Goal: Task Accomplishment & Management: Use online tool/utility

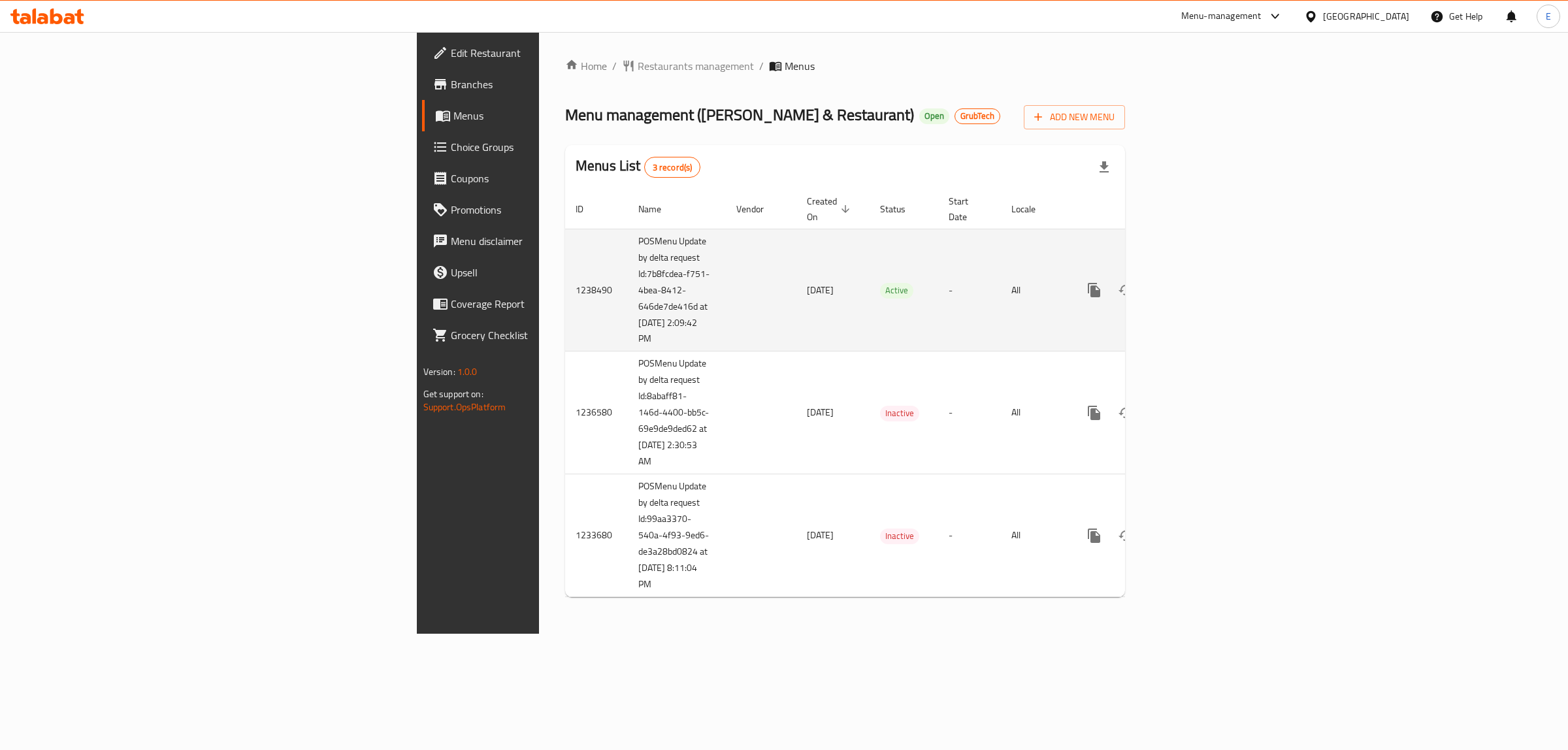
click at [628, 299] on td "POSMenu Update by delta request Id:7b8fcdea-f751-4bea-8412-646de7de416d at [DAT…" at bounding box center [677, 290] width 98 height 123
click at [628, 299] on td "POSMenu Update by delta request Id:7b8fcdea-f751-4bea-8412-646de7de416d at 8/12…" at bounding box center [677, 290] width 98 height 123
copy td "POSMenu Update by delta request Id:7b8fcdea-f751-4bea-8412-646de7de416d at 8/12…"
drag, startPoint x: 351, startPoint y: 225, endPoint x: 374, endPoint y: 242, distance: 28.6
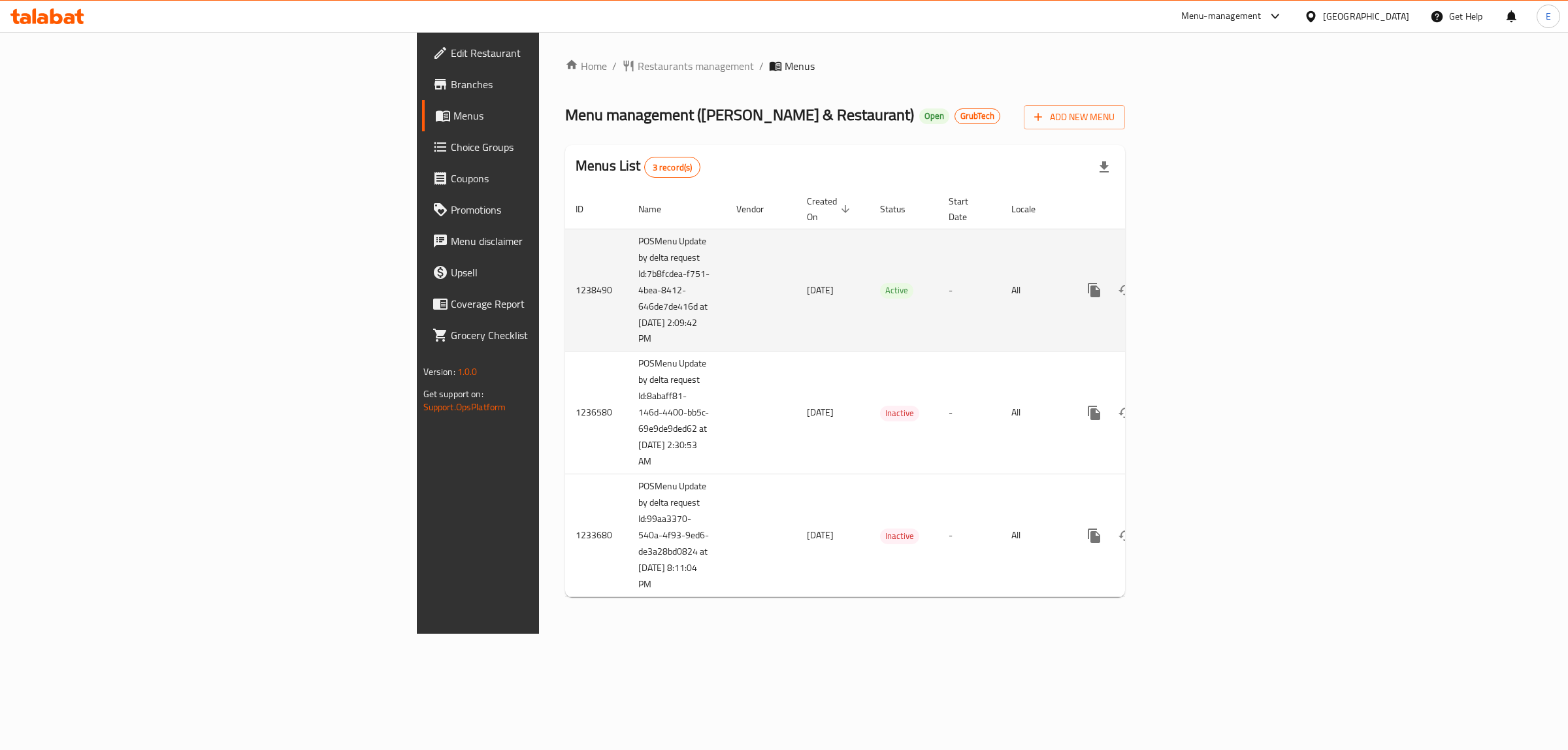
click at [628, 229] on td "POSMenu Update by delta request Id:7b8fcdea-f751-4bea-8412-646de7de416d at 8/12…" at bounding box center [677, 290] width 98 height 123
click at [628, 242] on td "POSMenu Update by delta request Id:7b8fcdea-f751-4bea-8412-646de7de416d at 8/12…" at bounding box center [677, 290] width 98 height 123
click at [628, 262] on td "POSMenu Update by delta request Id:7b8fcdea-f751-4bea-8412-646de7de416d at 8/12…" at bounding box center [677, 290] width 98 height 123
drag, startPoint x: 369, startPoint y: 258, endPoint x: 410, endPoint y: 327, distance: 80.3
click at [628, 327] on td "POSMenu Update by delta request Id:7b8fcdea-f751-4bea-8412-646de7de416d at 8/12…" at bounding box center [677, 290] width 98 height 123
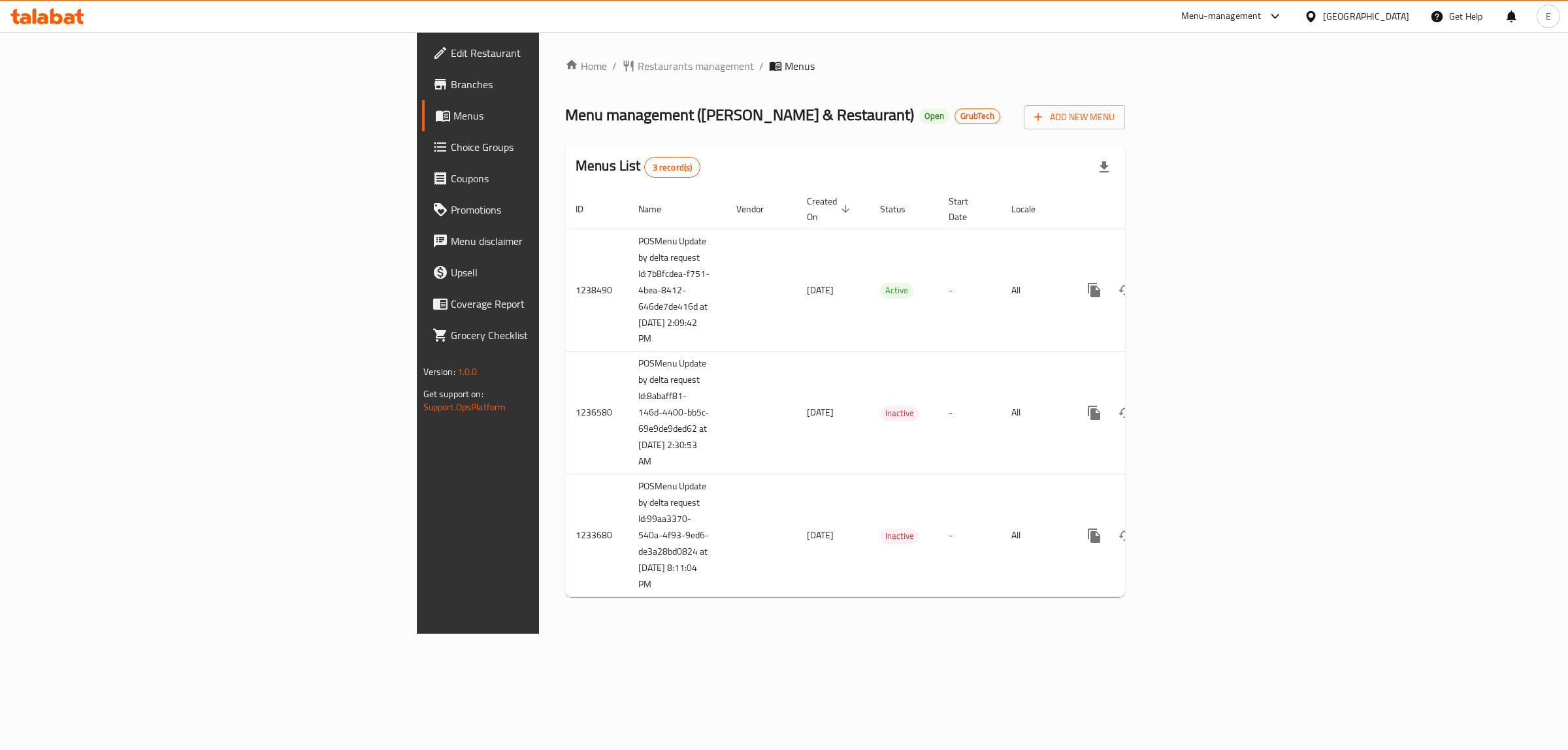
copy td "7b8fcdea-f751-4bea-8412-646de7de416d at 8/12/2025 2:09:42 PM"
click at [451, 90] on span "Branches" at bounding box center [559, 84] width 217 height 16
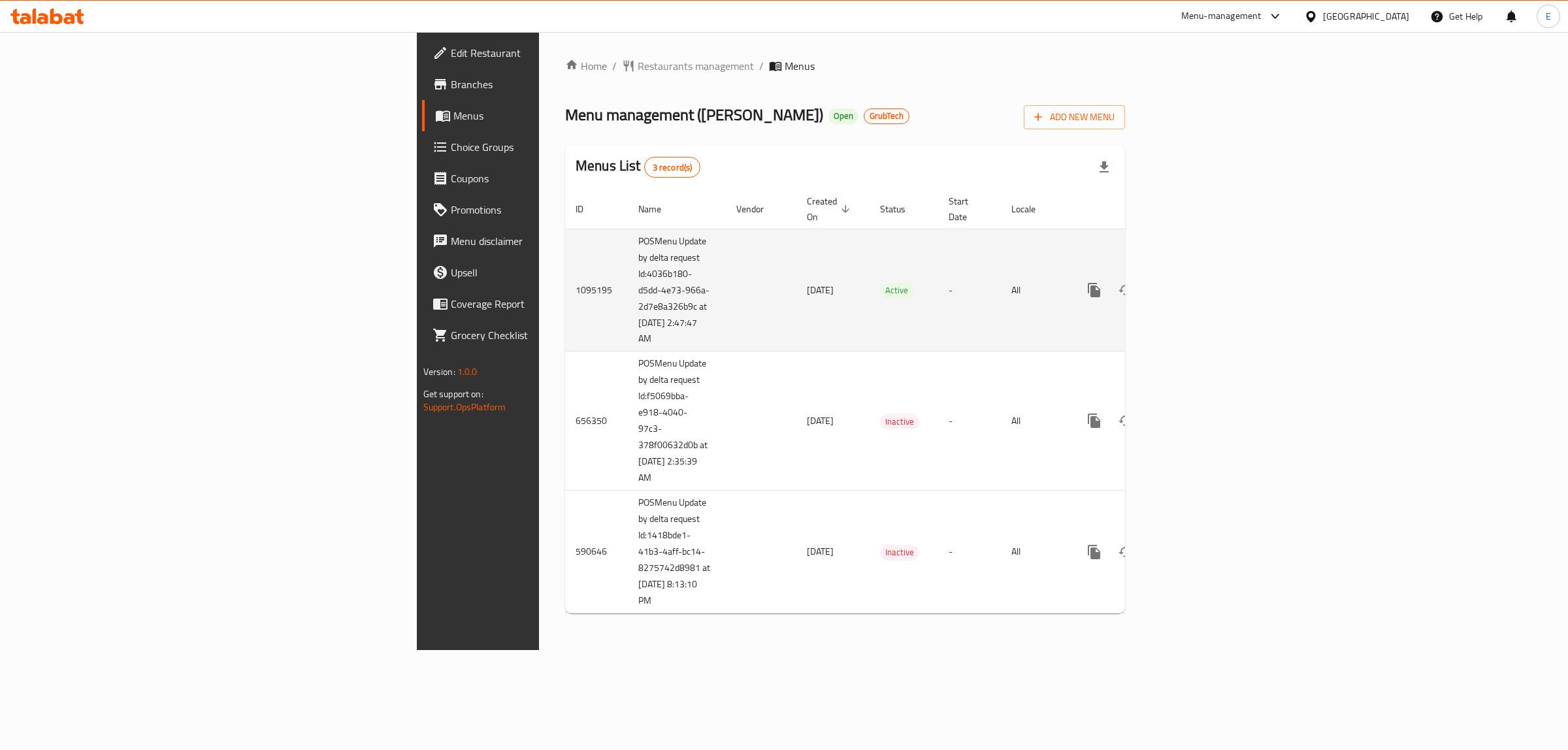
drag, startPoint x: 370, startPoint y: 262, endPoint x: 410, endPoint y: 320, distance: 70.5
click at [628, 320] on td "POSMenu Update by delta request Id:4036b180-d5dd-4e73-966a-2d7e8a326b9c at [DAT…" at bounding box center [677, 290] width 98 height 123
copy td "4036b180-d5dd-4e73-966a-2d7e8a326b9c at 8/16/2025 2:47:47 AM"
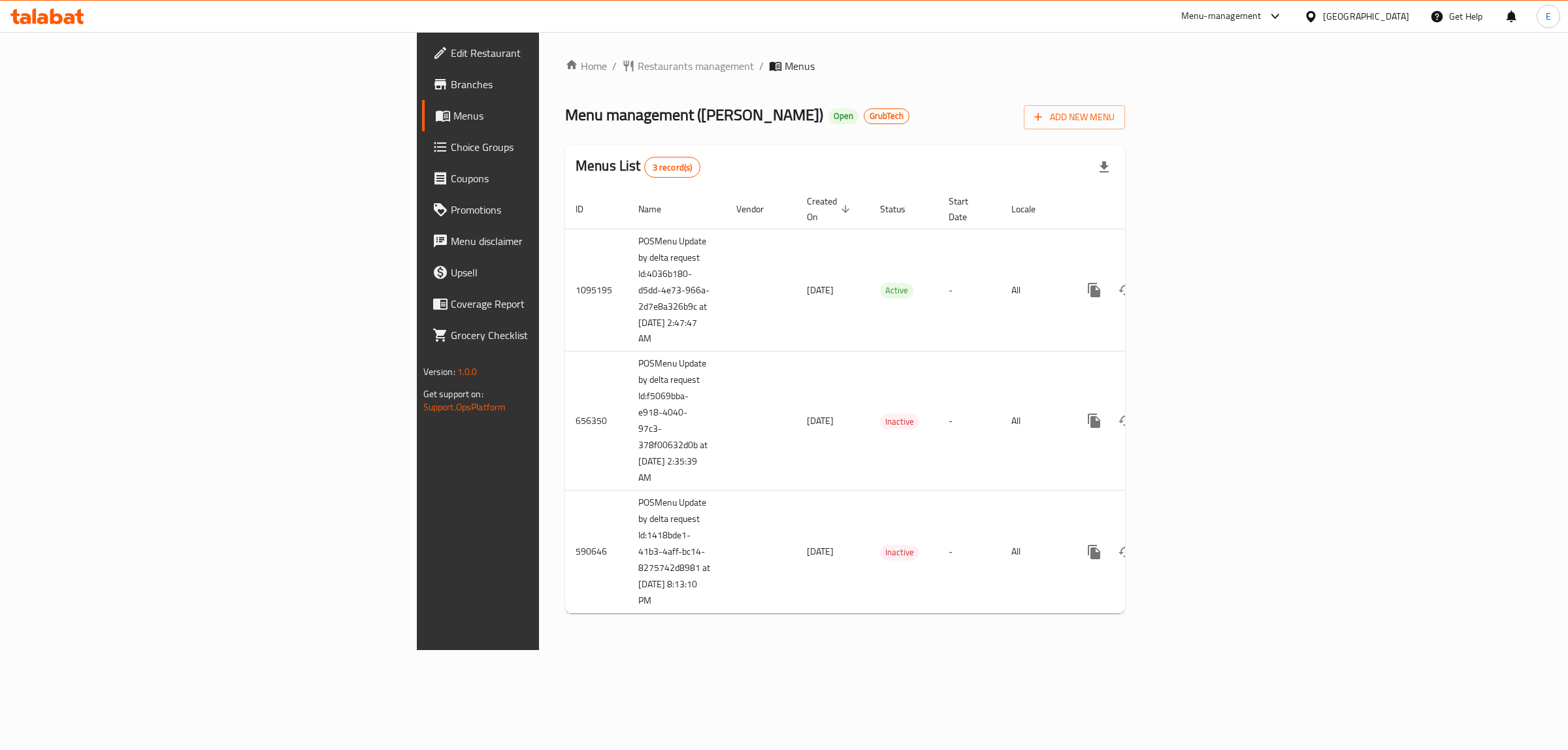
click at [422, 95] on link "Branches" at bounding box center [551, 84] width 257 height 31
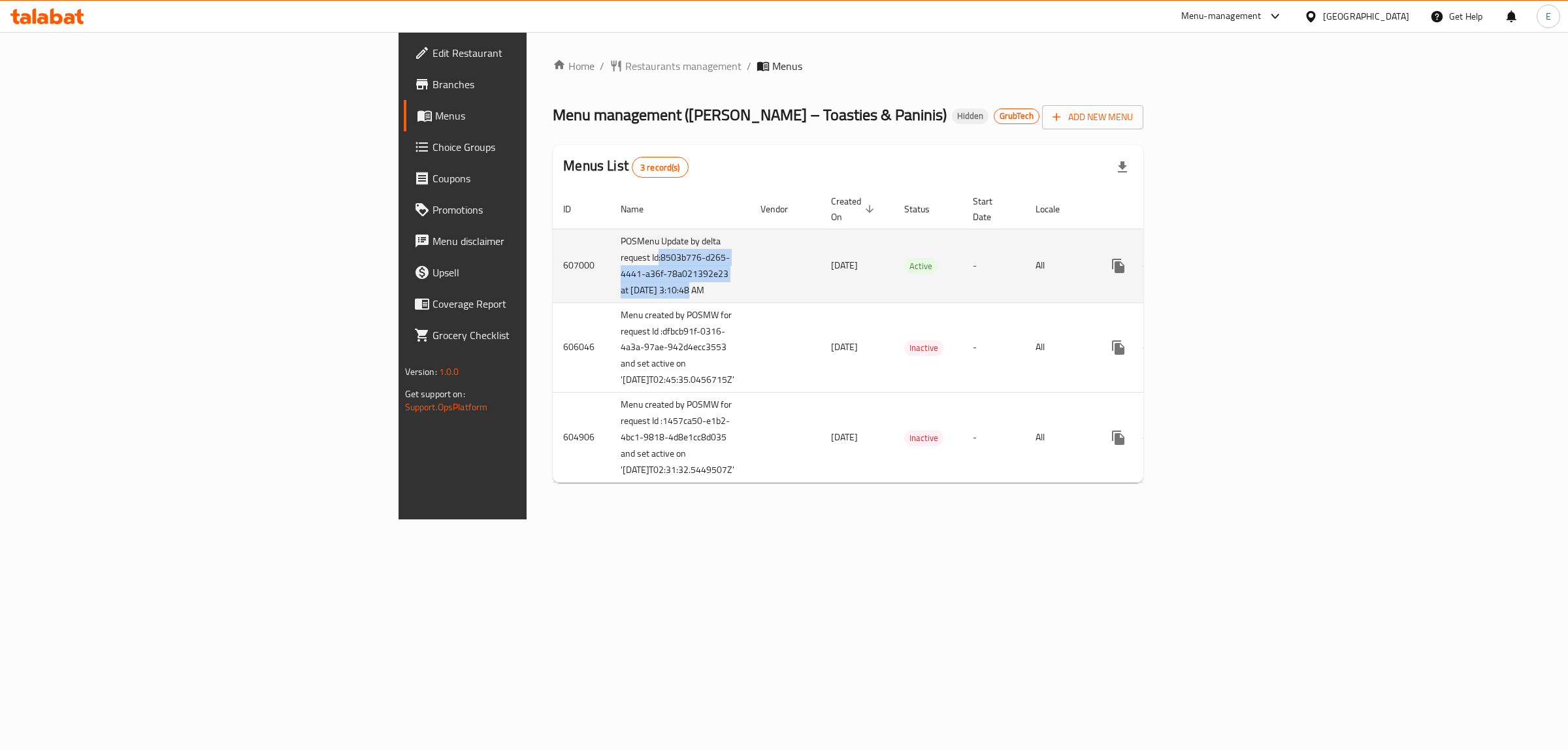
drag, startPoint x: 363, startPoint y: 260, endPoint x: 391, endPoint y: 292, distance: 42.5
click at [610, 303] on td "POSMenu Update by delta request Id:8503b776-d265-4441-a36f-78a021392e23 at [DAT…" at bounding box center [680, 265] width 140 height 74
click at [610, 263] on td "POSMenu Update by delta request Id:8503b776-d265-4441-a36f-78a021392e23 at [DAT…" at bounding box center [680, 265] width 140 height 74
drag, startPoint x: 363, startPoint y: 261, endPoint x: 423, endPoint y: 308, distance: 76.2
click at [610, 303] on td "POSMenu Update by delta request Id:8503b776-d265-4441-a36f-78a021392e23 at [DAT…" at bounding box center [680, 265] width 140 height 74
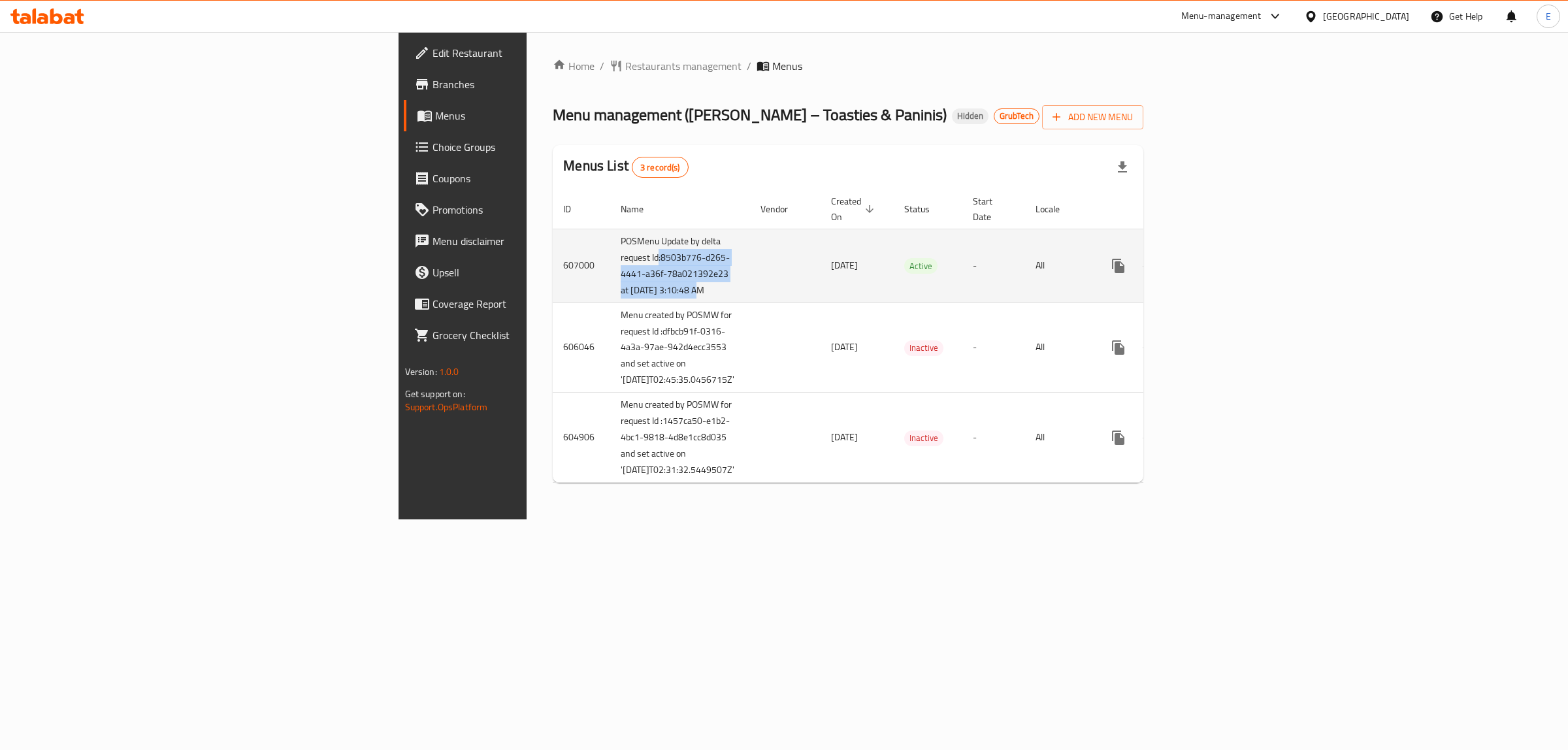
drag, startPoint x: 379, startPoint y: 276, endPoint x: 371, endPoint y: 266, distance: 12.8
click at [610, 274] on td "POSMenu Update by delta request Id:8503b776-d265-4441-a36f-78a021392e23 at [DAT…" at bounding box center [680, 265] width 140 height 74
click at [610, 259] on td "POSMenu Update by delta request Id:8503b776-d265-4441-a36f-78a021392e23 at [DAT…" at bounding box center [680, 265] width 140 height 74
drag, startPoint x: 364, startPoint y: 259, endPoint x: 445, endPoint y: 308, distance: 94.7
click at [610, 303] on td "POSMenu Update by delta request Id:8503b776-d265-4441-a36f-78a021392e23 at [DAT…" at bounding box center [680, 265] width 140 height 74
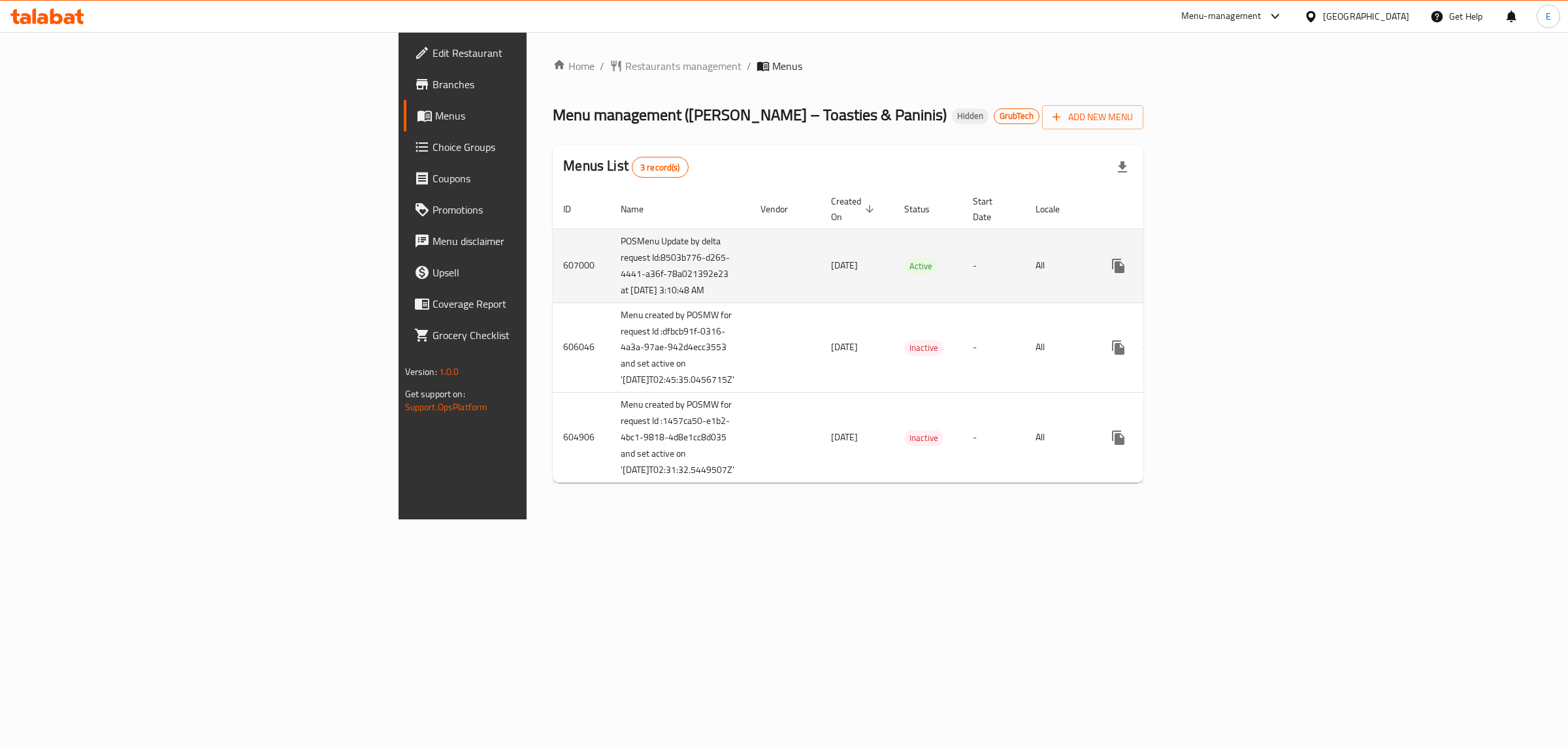
copy td "8503b776-d265-4441-a36f-78a021392e23 at [DATE] 3:10:48 AM"
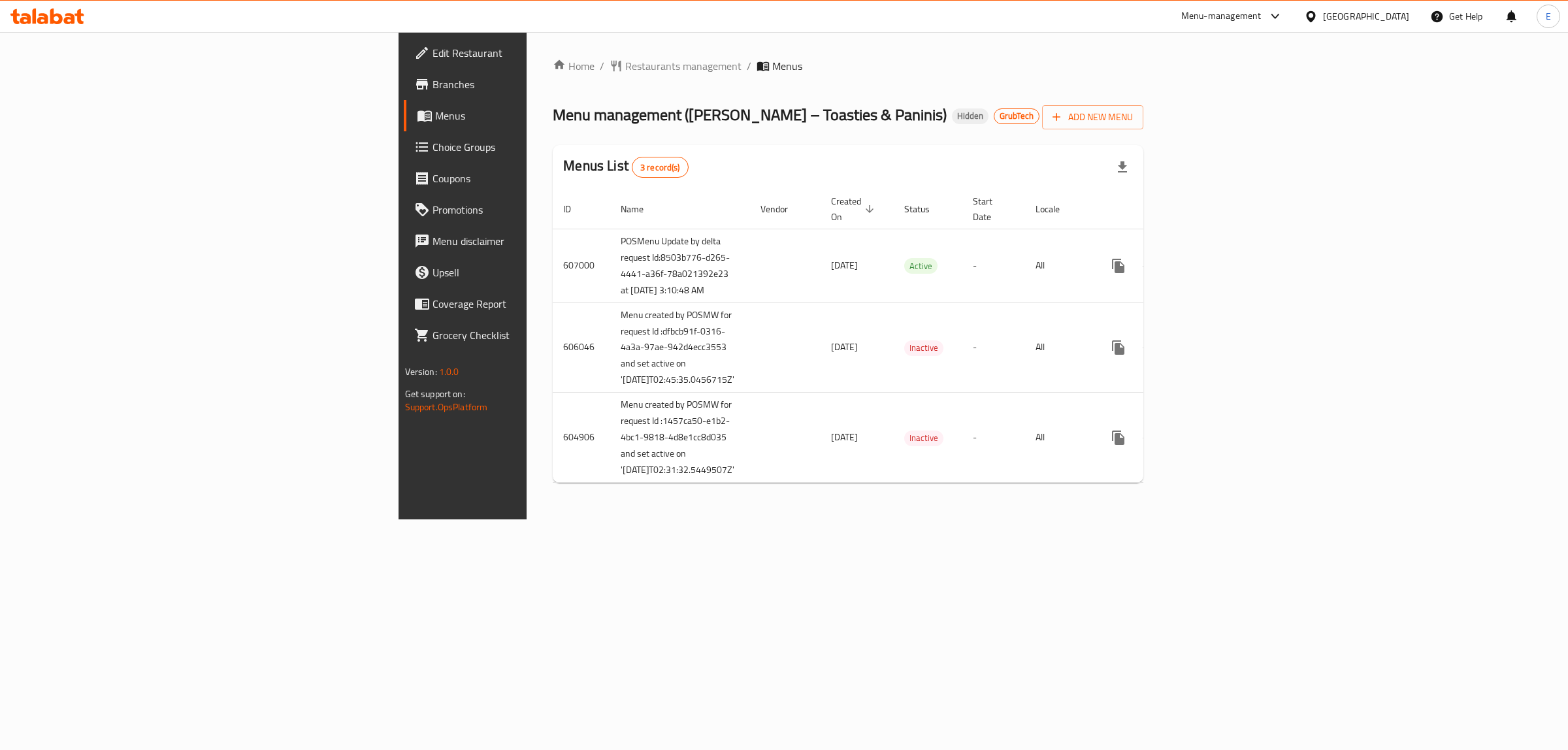
click at [433, 80] on span "Branches" at bounding box center [541, 84] width 217 height 16
